Goal: Task Accomplishment & Management: Manage account settings

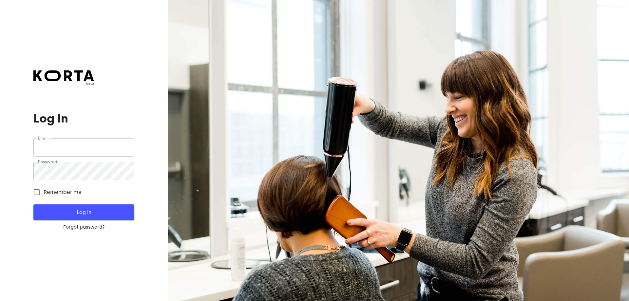
type input "[EMAIL_ADDRESS][DOMAIN_NAME]"
click at [88, 211] on span "Log In" at bounding box center [84, 212] width 80 height 9
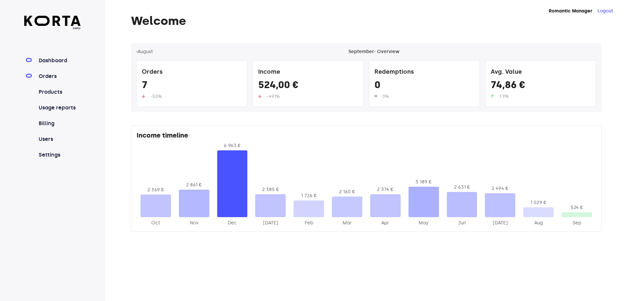
click at [53, 73] on link "Orders" at bounding box center [59, 76] width 44 height 8
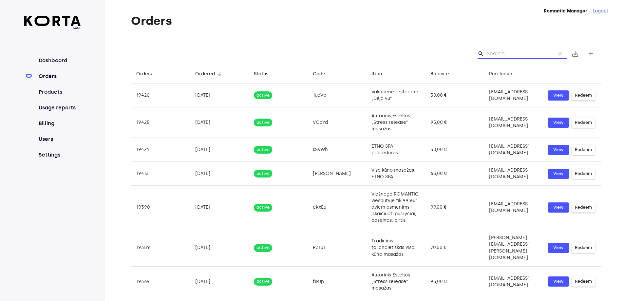
click at [498, 54] on input "Search" at bounding box center [518, 53] width 64 height 10
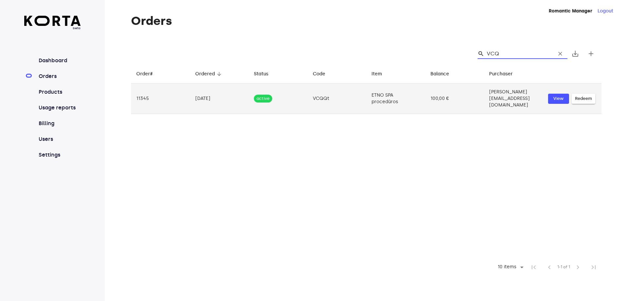
type input "VCQ"
click at [484, 95] on td "[PERSON_NAME][EMAIL_ADDRESS][DOMAIN_NAME]" at bounding box center [513, 98] width 59 height 30
